Goal: Transaction & Acquisition: Download file/media

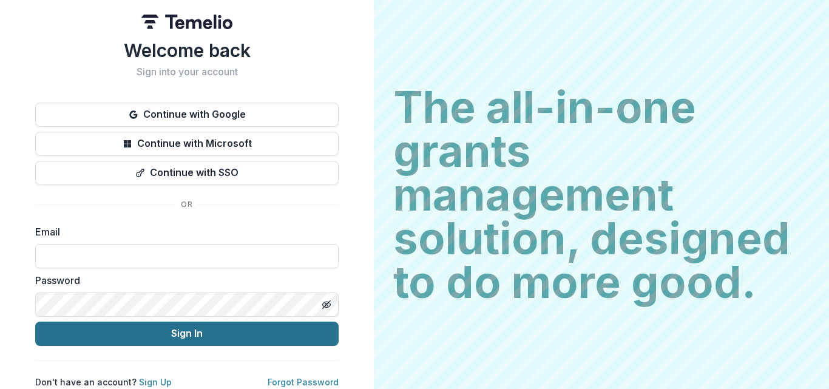
type input "**********"
click at [192, 330] on button "Sign In" at bounding box center [186, 334] width 303 height 24
click at [211, 338] on button "Sign In" at bounding box center [186, 334] width 303 height 24
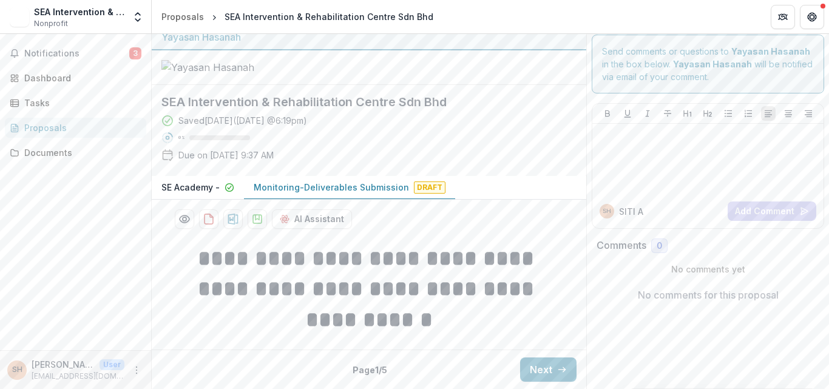
scroll to position [64, 0]
click at [41, 76] on div "Dashboard" at bounding box center [80, 78] width 112 height 13
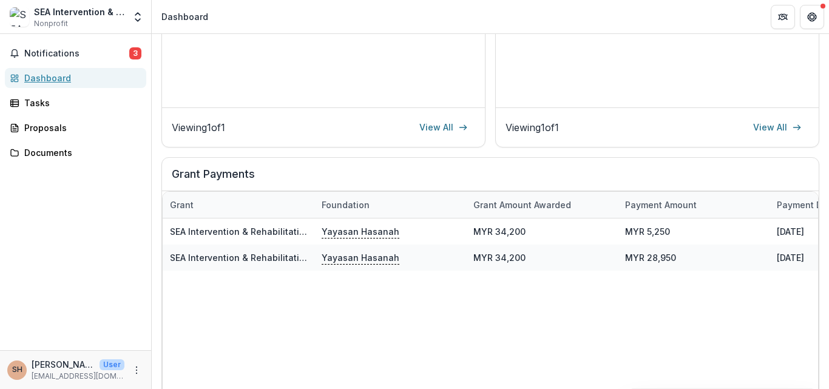
scroll to position [364, 0]
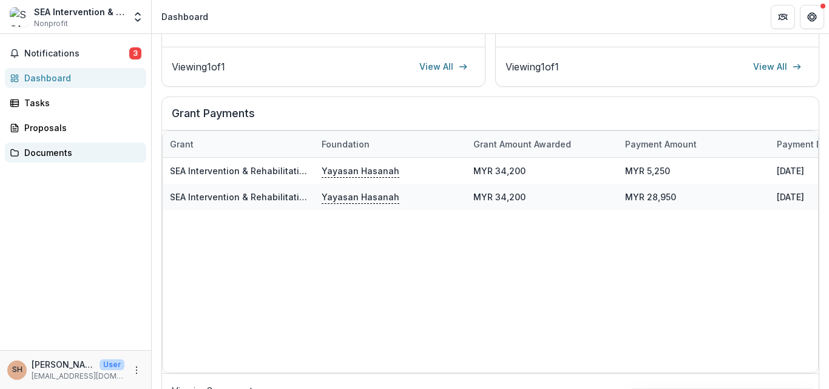
click at [54, 156] on div "Documents" at bounding box center [80, 152] width 112 height 13
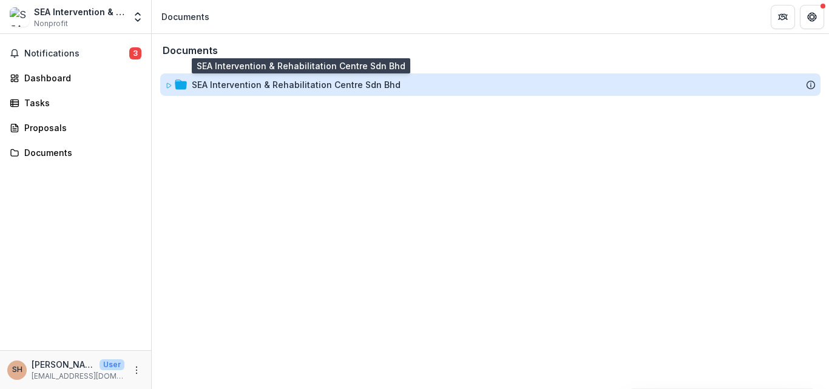
click at [260, 83] on div "SEA Intervention & Rehabilitation Centre Sdn Bhd" at bounding box center [296, 84] width 209 height 13
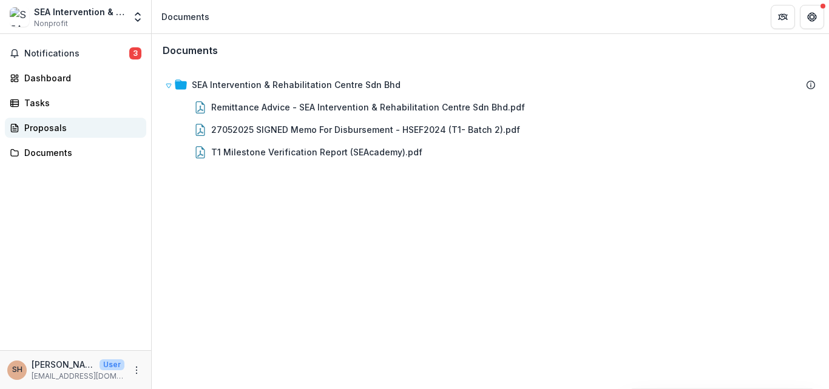
click at [38, 126] on div "Proposals" at bounding box center [80, 127] width 112 height 13
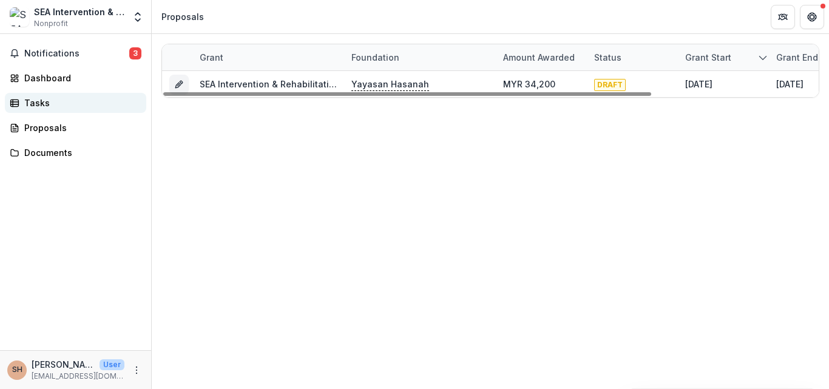
click at [29, 98] on div "Tasks" at bounding box center [80, 102] width 112 height 13
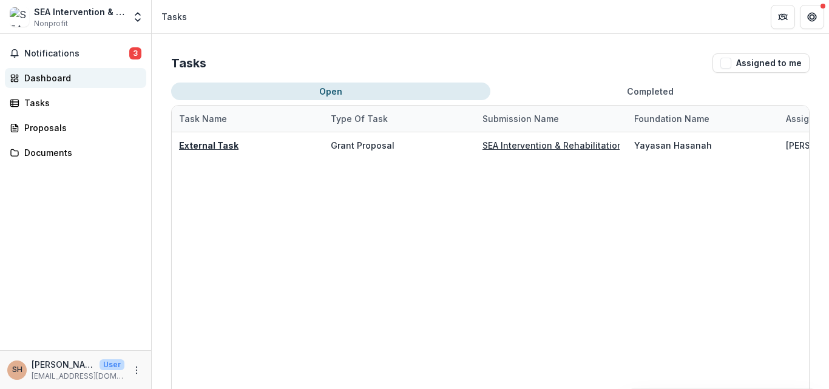
click at [30, 77] on div "Dashboard" at bounding box center [80, 78] width 112 height 13
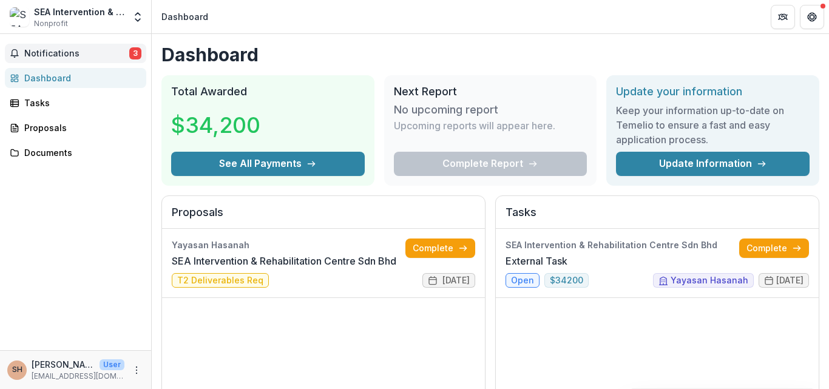
click at [41, 56] on span "Notifications" at bounding box center [76, 54] width 105 height 10
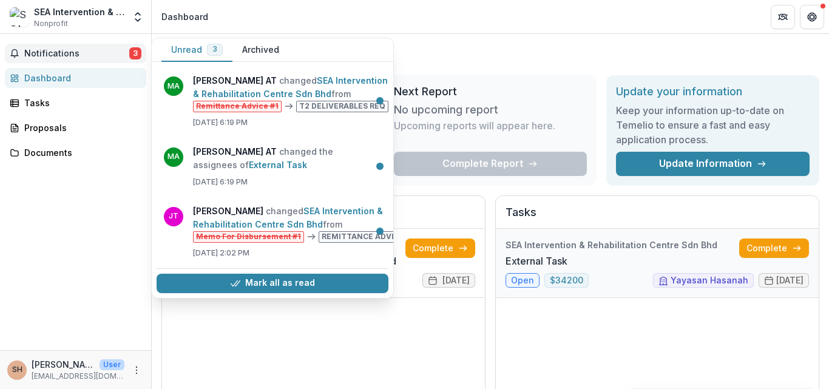
click at [567, 268] on link "External Task" at bounding box center [536, 261] width 62 height 15
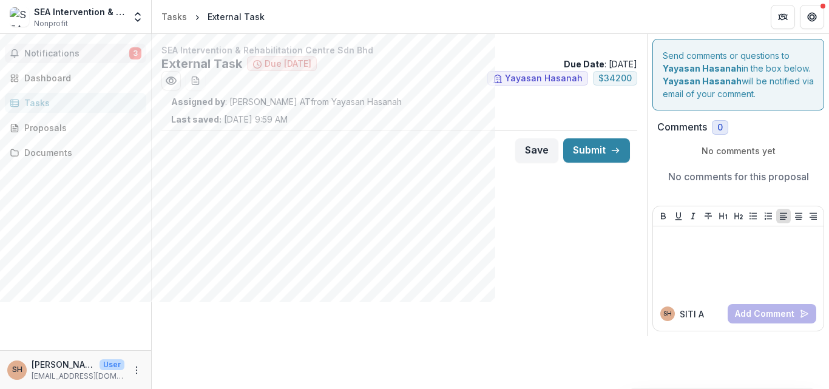
click at [49, 53] on span "Notifications" at bounding box center [76, 54] width 105 height 10
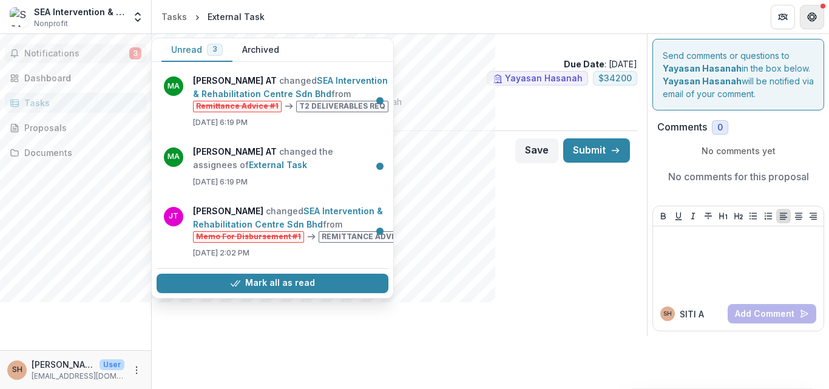
click at [817, 19] on button "Get Help" at bounding box center [812, 17] width 24 height 24
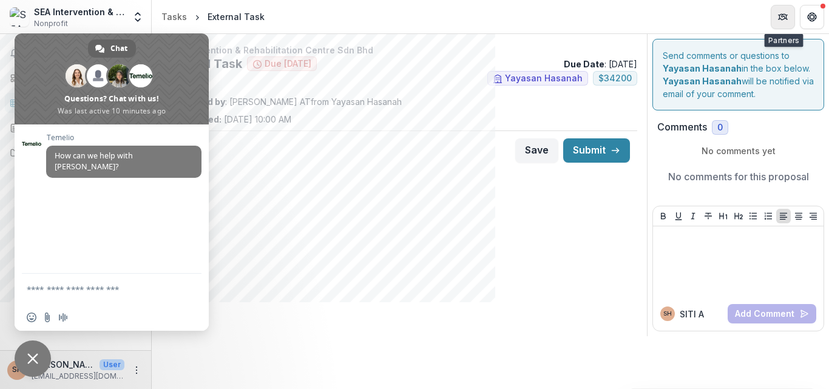
click at [779, 16] on icon "Partners" at bounding box center [778, 17] width 1 height 4
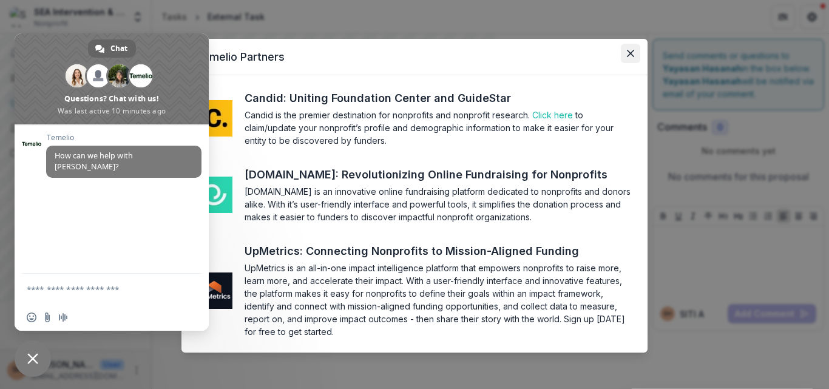
click at [627, 51] on icon "Close" at bounding box center [630, 53] width 7 height 7
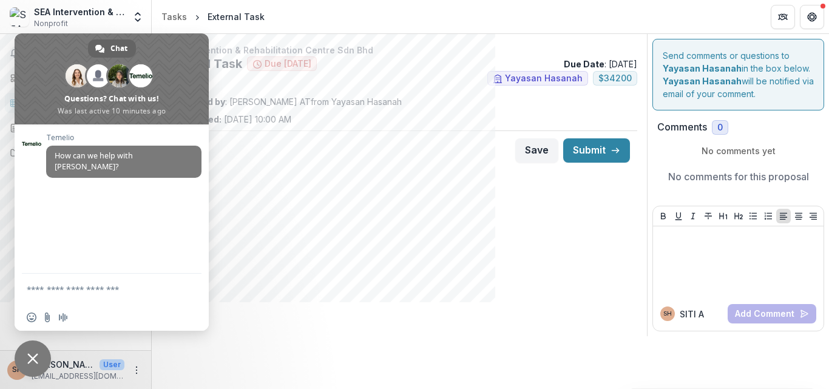
click at [323, 15] on header "Tasks External Task" at bounding box center [490, 16] width 677 height 33
click at [291, 227] on div "SEA Intervention & Rehabilitation Centre Sdn Bhd External Task Due in 229 days …" at bounding box center [399, 185] width 495 height 302
click at [36, 349] on span "Close chat" at bounding box center [33, 358] width 36 height 36
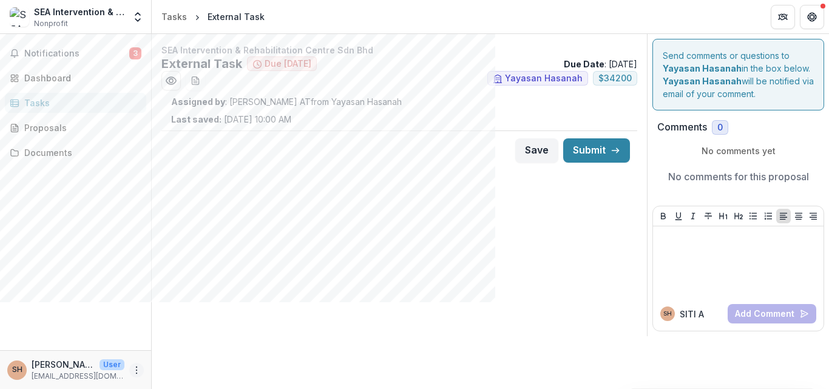
click at [135, 373] on icon "More" at bounding box center [137, 370] width 10 height 10
click at [116, 277] on div "Notifications 3 Dashboard Tasks Proposals Documents" at bounding box center [75, 192] width 151 height 316
click at [40, 78] on div "Dashboard" at bounding box center [80, 78] width 112 height 13
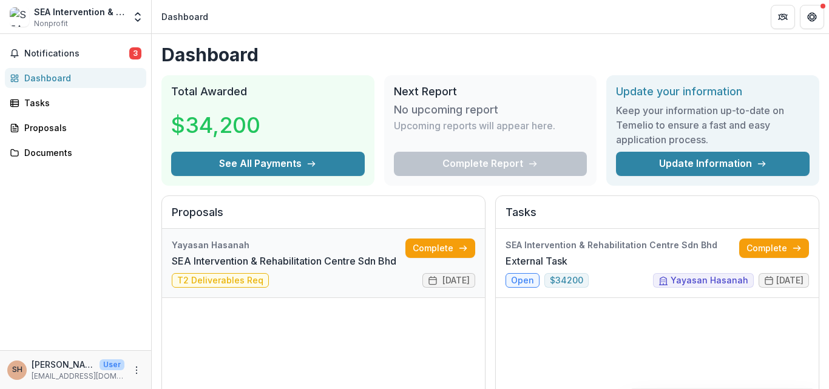
click at [259, 254] on link "SEA Intervention & Rehabilitation Centre Sdn Bhd" at bounding box center [284, 261] width 224 height 15
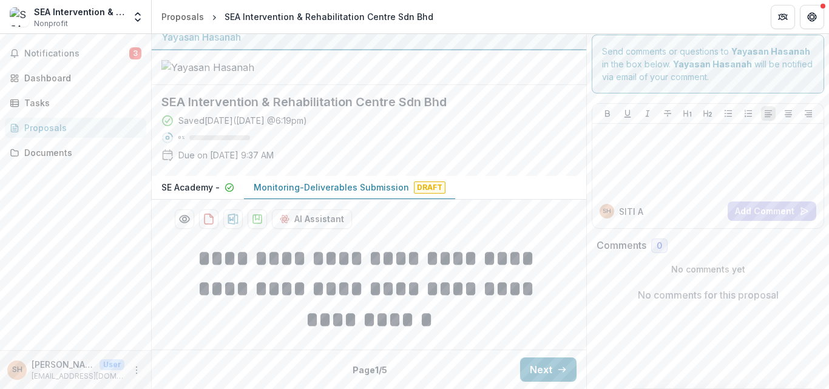
scroll to position [64, 0]
click at [46, 101] on div "Tasks" at bounding box center [80, 102] width 112 height 13
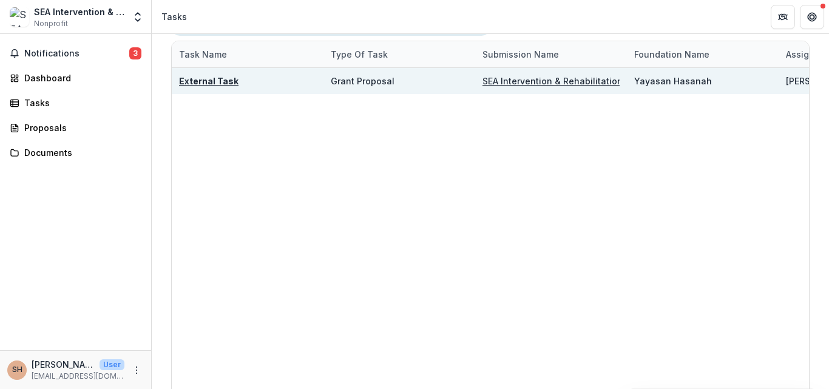
click at [533, 76] on u "SEA Intervention & Rehabilitation Centre Sdn Bhd" at bounding box center [586, 81] width 209 height 10
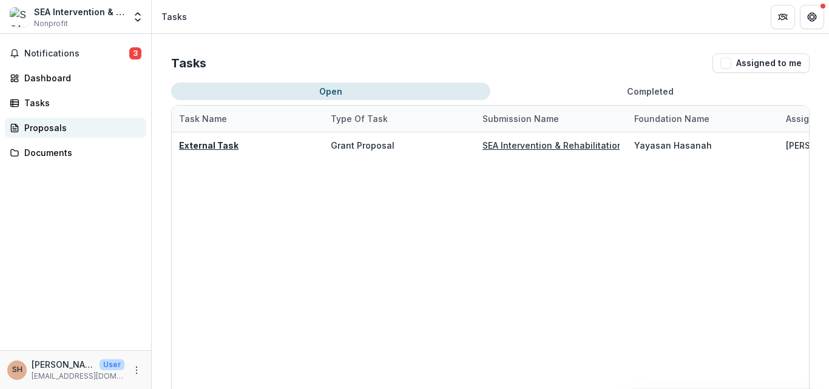
click at [35, 130] on div "Proposals" at bounding box center [80, 127] width 112 height 13
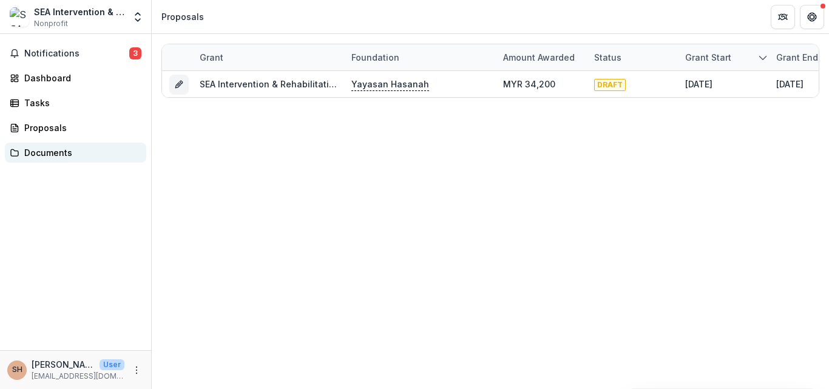
click at [46, 155] on div "Documents" at bounding box center [80, 152] width 112 height 13
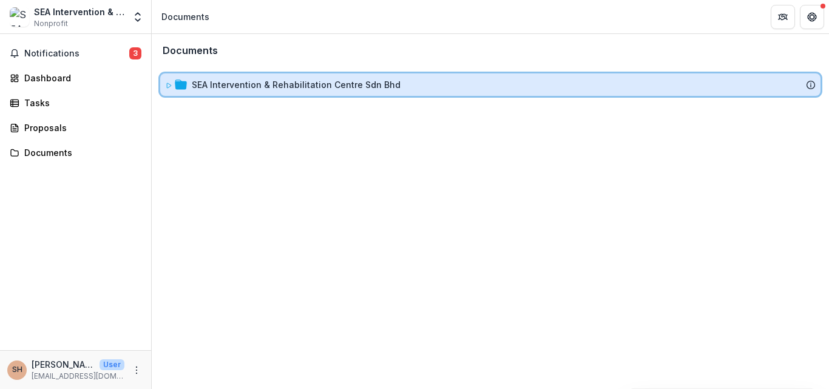
click at [181, 81] on icon at bounding box center [181, 84] width 12 height 10
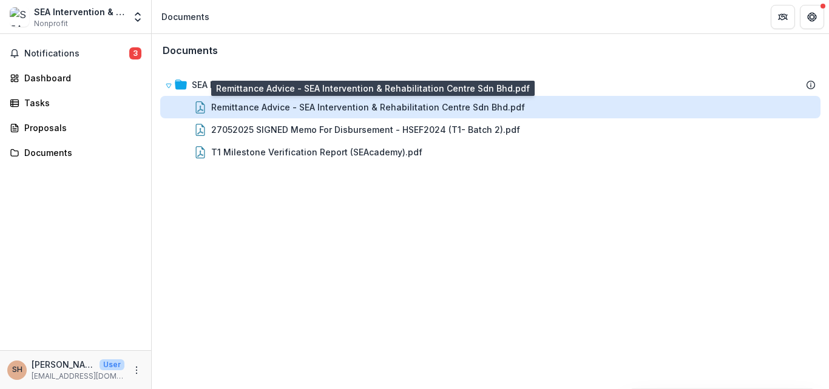
click at [245, 110] on div "Remittance Advice - SEA Intervention & Rehabilitation Centre Sdn Bhd.pdf" at bounding box center [368, 107] width 314 height 13
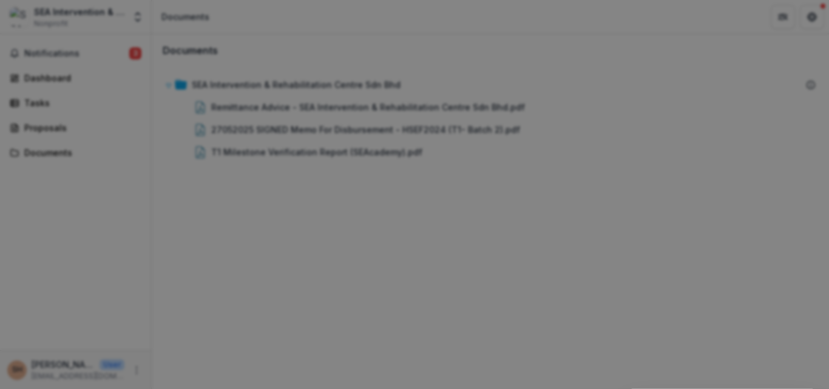
click at [808, 18] on icon "Close" at bounding box center [811, 14] width 7 height 7
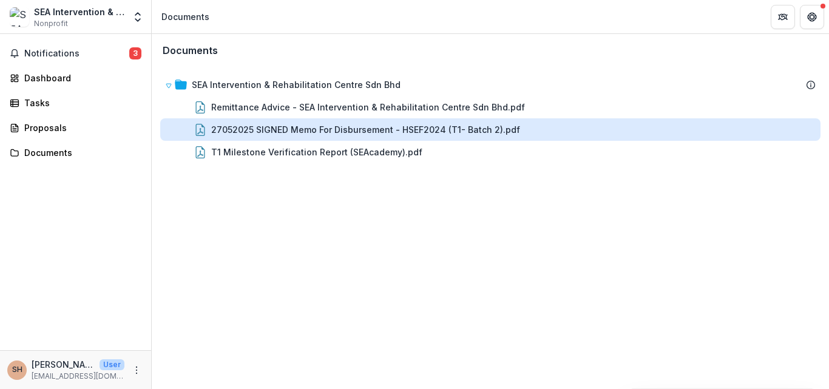
click at [388, 133] on div "27052025 SIGNED Memo For Disbursement - HSEF2024 (T1- Batch 2).pdf" at bounding box center [365, 129] width 309 height 13
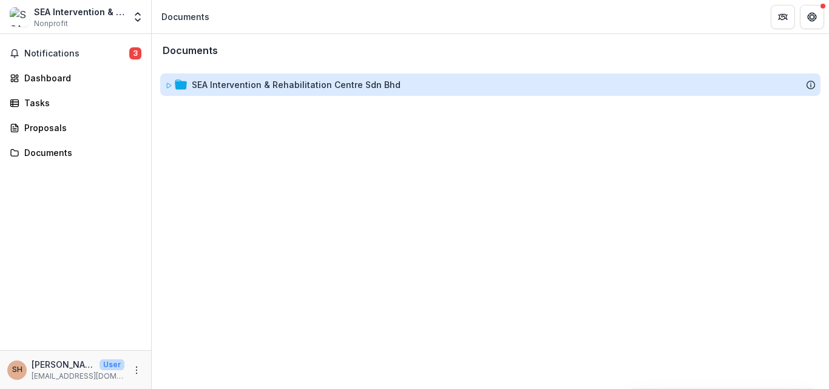
click at [320, 84] on div "SEA Intervention & Rehabilitation Centre Sdn Bhd" at bounding box center [296, 84] width 209 height 13
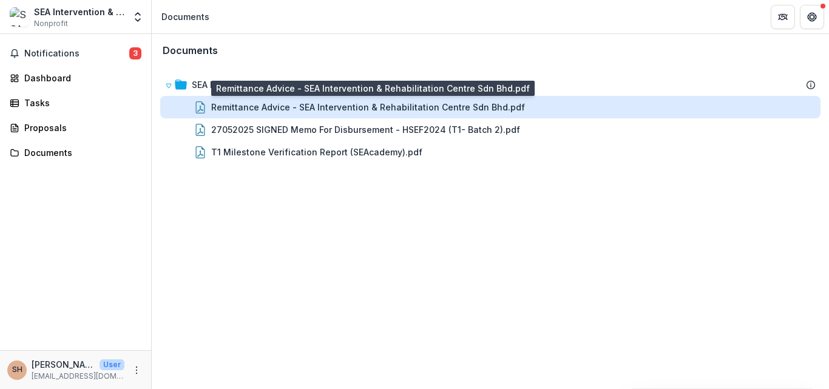
click at [330, 106] on div "Remittance Advice - SEA Intervention & Rehabilitation Centre Sdn Bhd.pdf" at bounding box center [368, 107] width 314 height 13
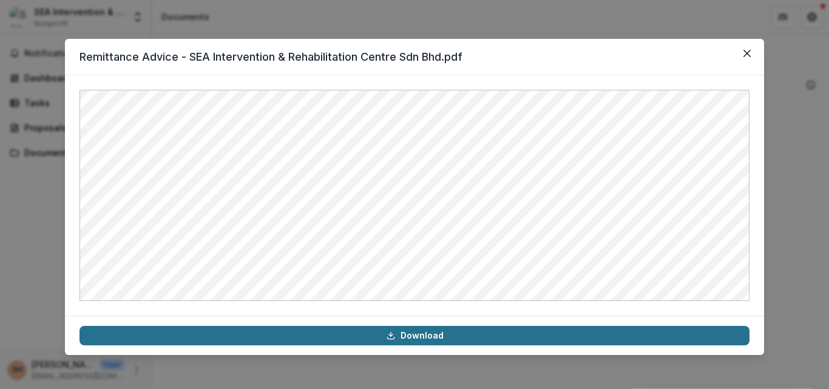
click at [417, 338] on link "Download" at bounding box center [414, 335] width 670 height 19
click at [471, 335] on link "Download" at bounding box center [414, 335] width 670 height 19
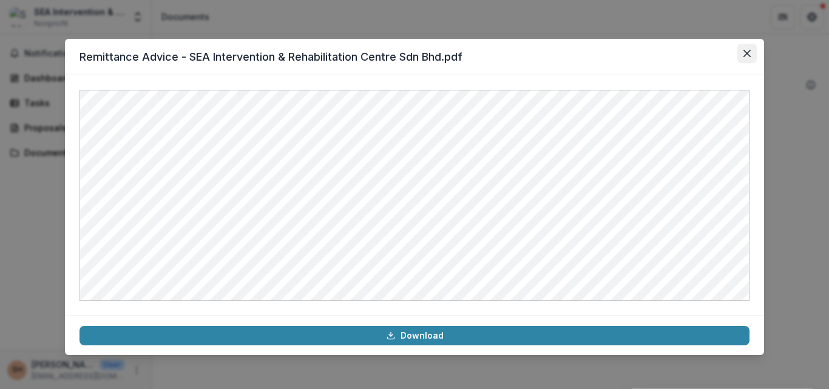
click at [743, 50] on button "Close" at bounding box center [746, 53] width 19 height 19
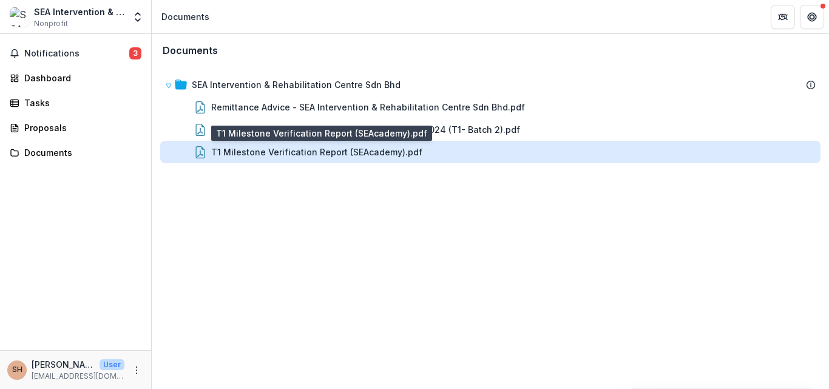
click at [368, 149] on div "T1 Milestone Verification Report (SEAcademy).pdf" at bounding box center [316, 152] width 211 height 13
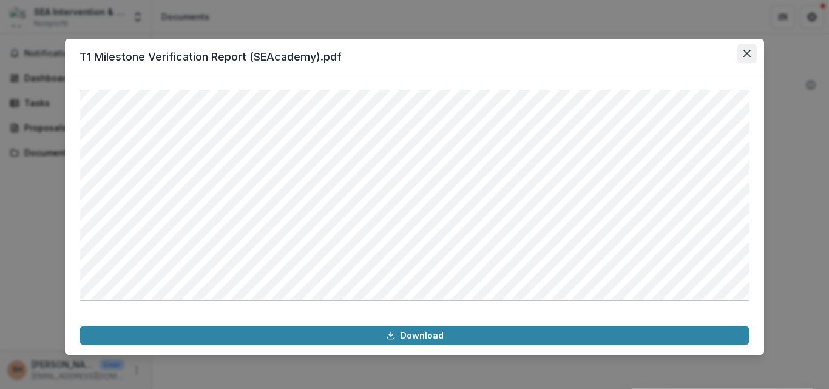
click at [746, 56] on icon "Close" at bounding box center [746, 53] width 7 height 7
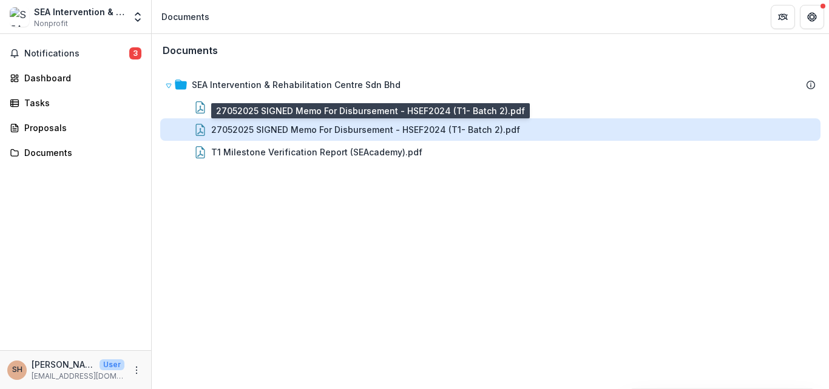
click at [474, 127] on div "27052025 SIGNED Memo For Disbursement - HSEF2024 (T1- Batch 2).pdf" at bounding box center [365, 129] width 309 height 13
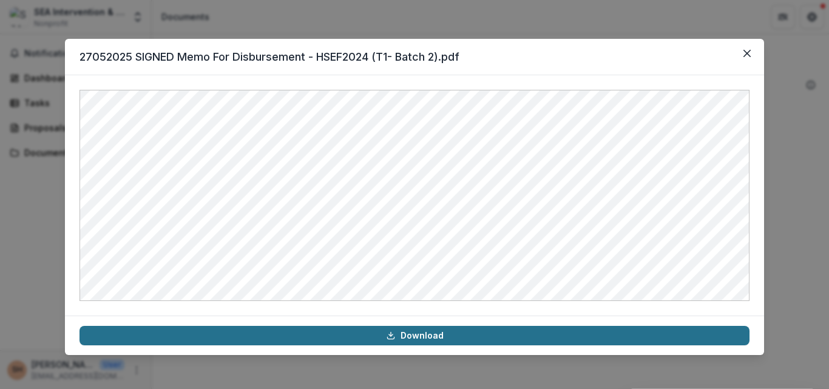
click at [448, 336] on link "Download" at bounding box center [414, 335] width 670 height 19
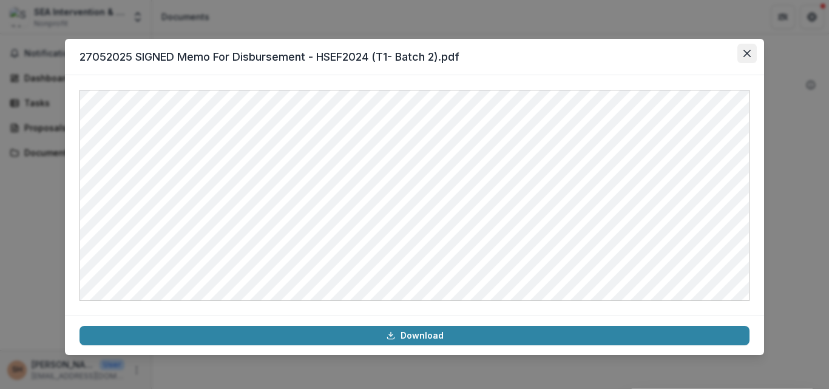
click at [747, 54] on icon "Close" at bounding box center [746, 53] width 7 height 7
